Goal: Check status: Check status

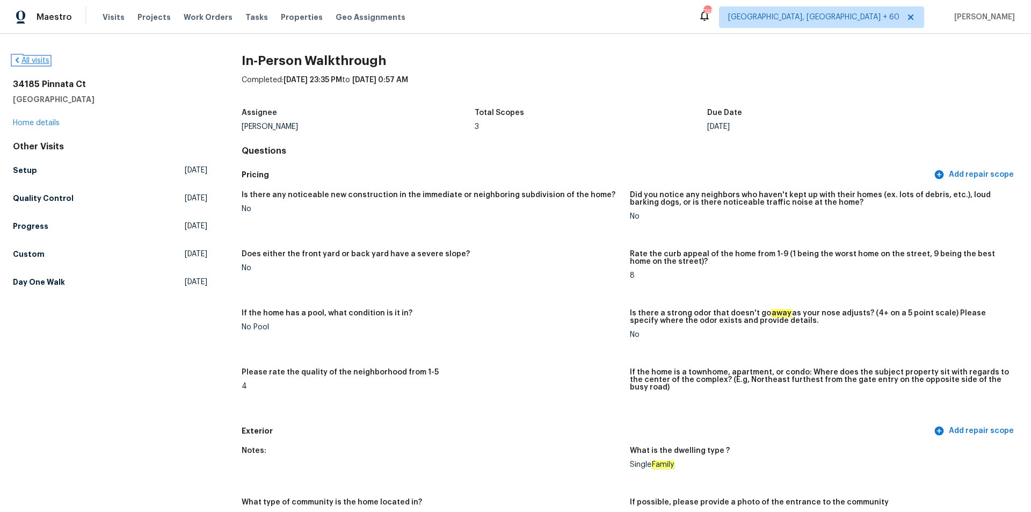
click at [38, 59] on link "All visits" at bounding box center [31, 61] width 37 height 8
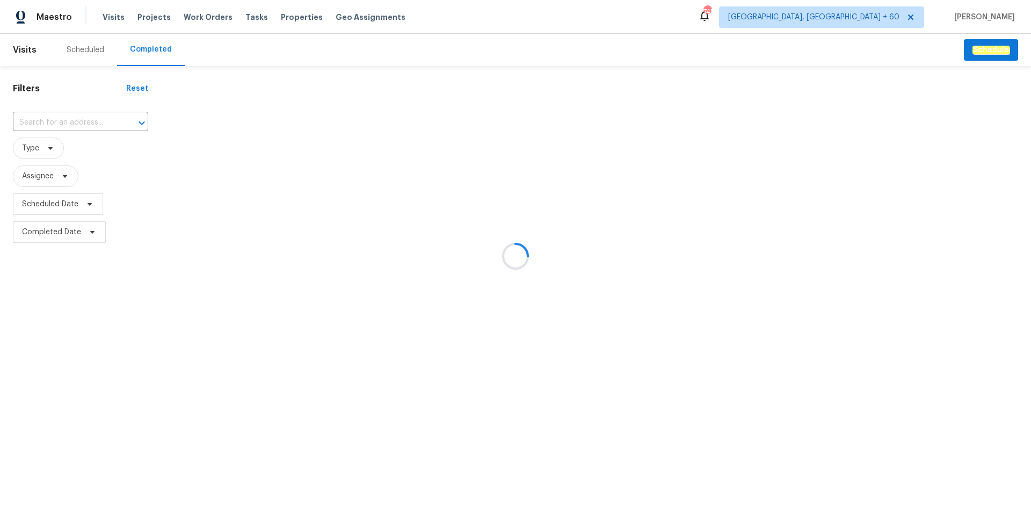
click at [67, 121] on div at bounding box center [515, 256] width 1031 height 512
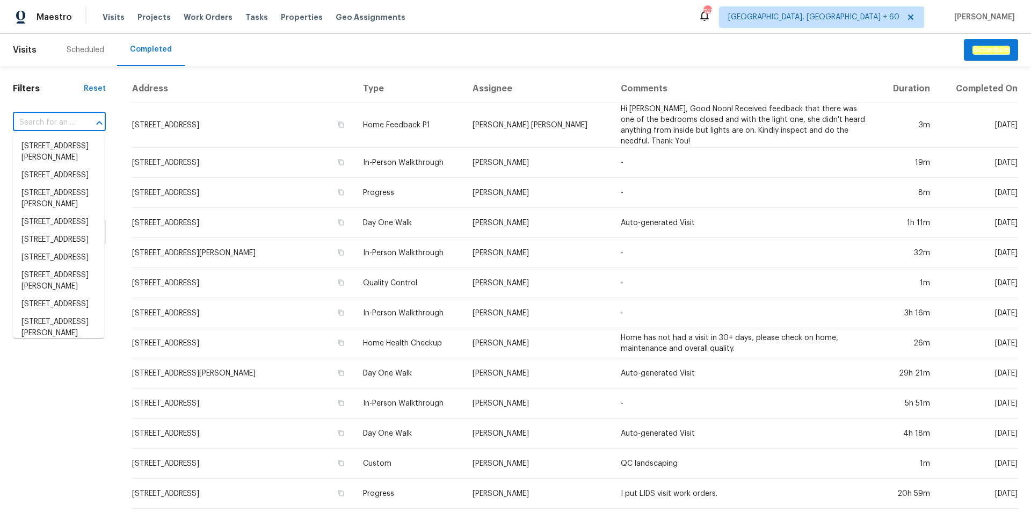
click at [43, 120] on input "text" at bounding box center [44, 122] width 63 height 17
paste input "[STREET_ADDRESS]"
type input "[STREET_ADDRESS]"
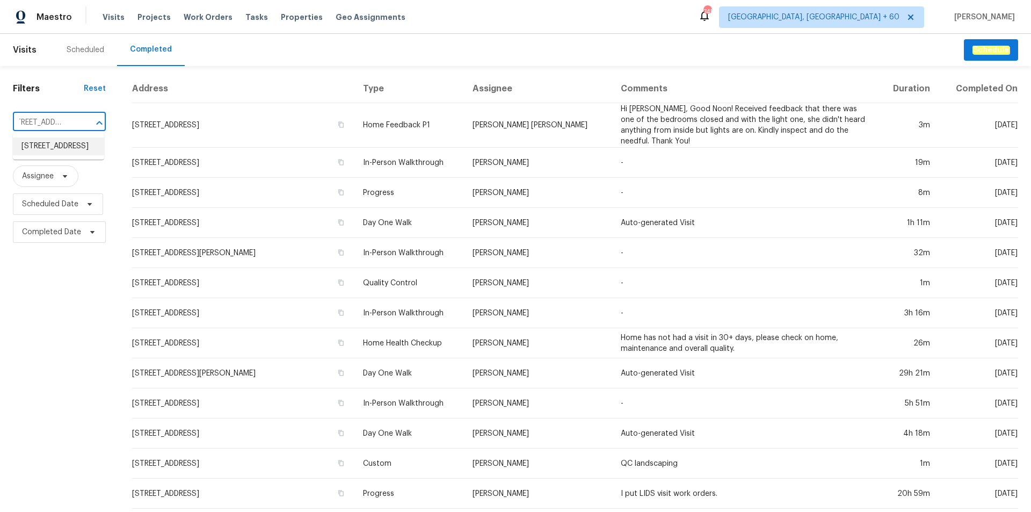
click at [47, 149] on li "[STREET_ADDRESS]" at bounding box center [58, 147] width 91 height 18
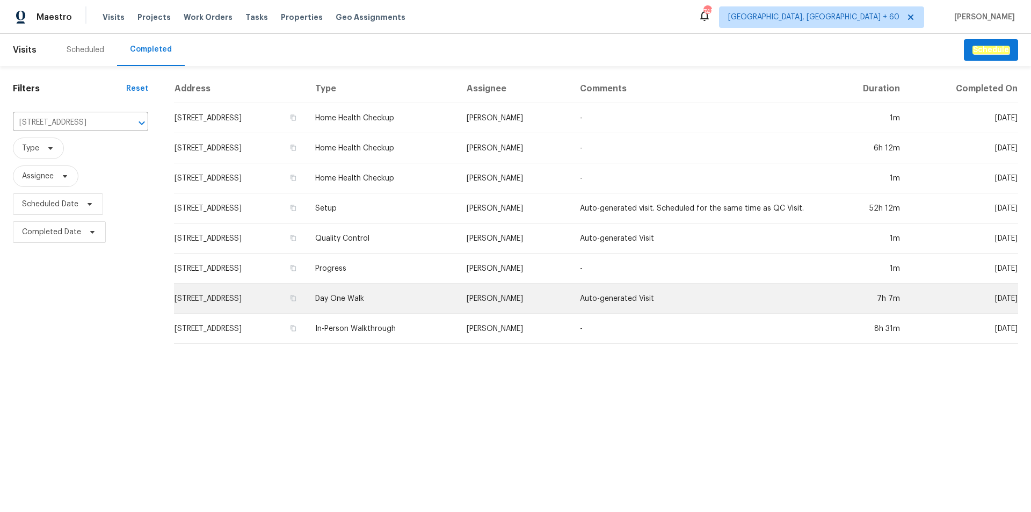
click at [401, 293] on td "Day One Walk" at bounding box center [382, 299] width 151 height 30
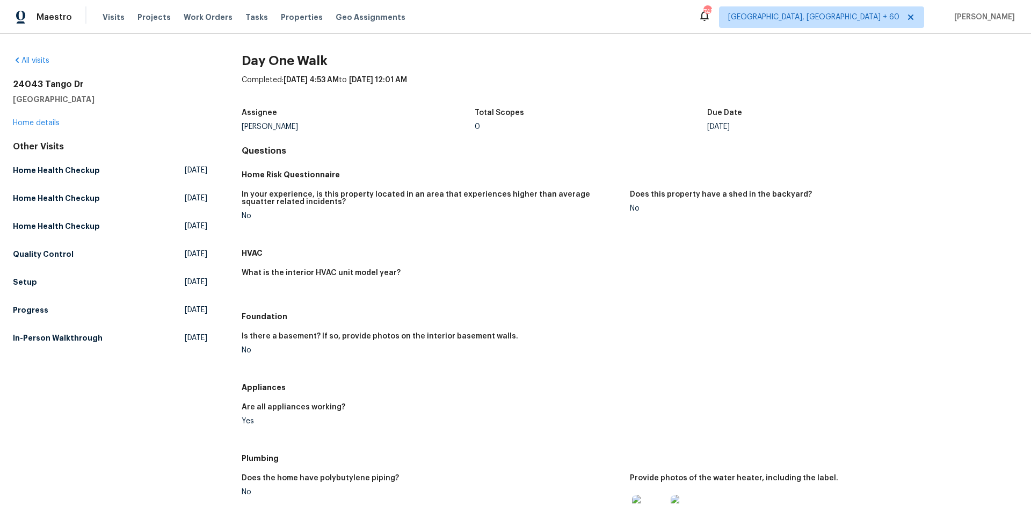
click at [470, 164] on div "Day One Walk Completed: [DATE] 4:53 AM to [DATE] 12:01 AM Assignee [PERSON_NAME…" at bounding box center [630, 498] width 777 height 886
click at [445, 250] on h5 "HVAC" at bounding box center [630, 253] width 777 height 11
